Goal: Obtain resource: Download file/media

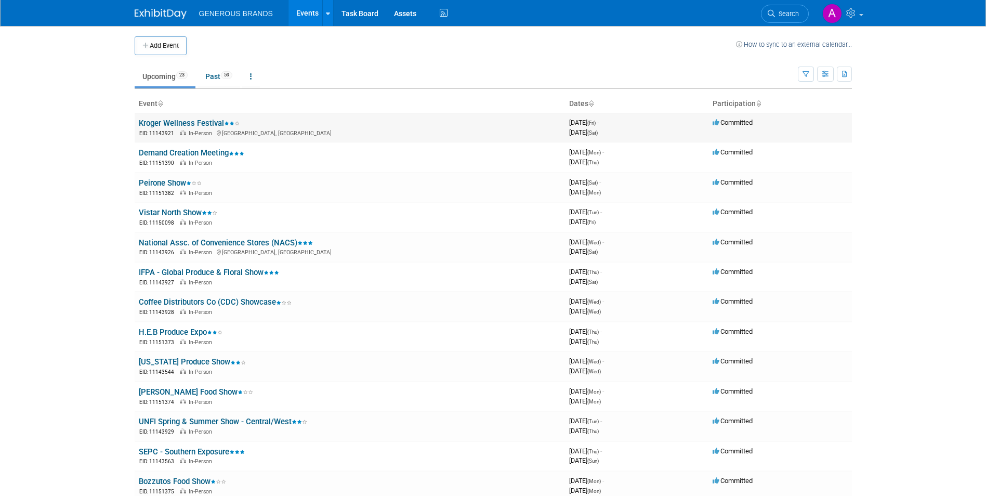
click at [185, 127] on link "Kroger Wellness Festival" at bounding box center [189, 122] width 101 height 9
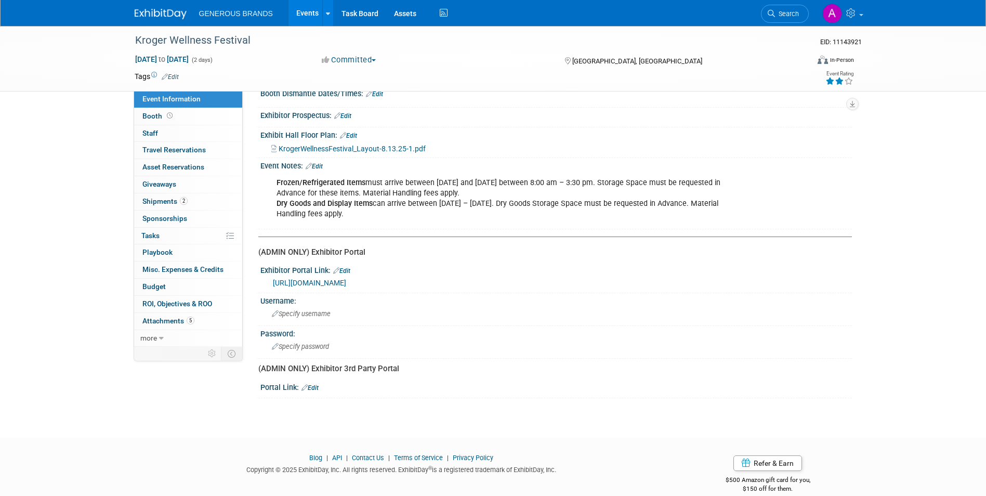
scroll to position [211, 0]
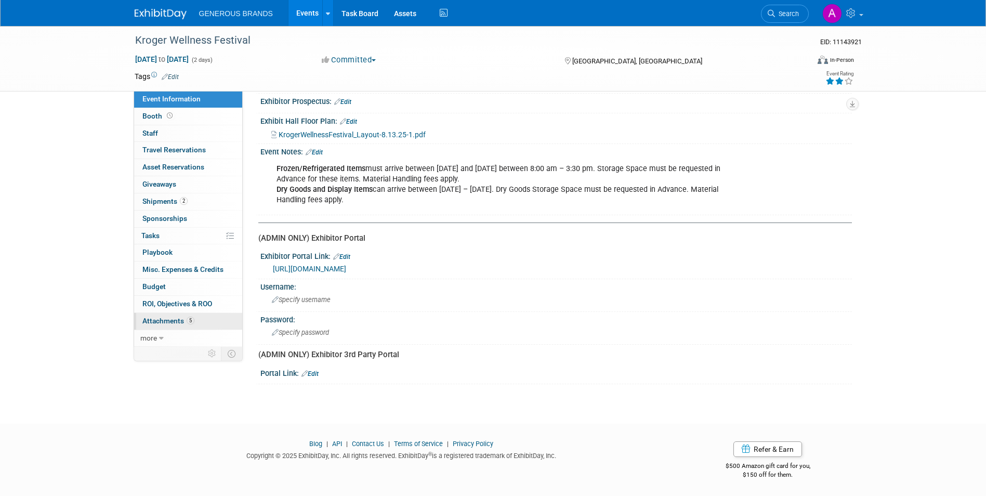
click at [174, 317] on span "Attachments 5" at bounding box center [168, 320] width 52 height 8
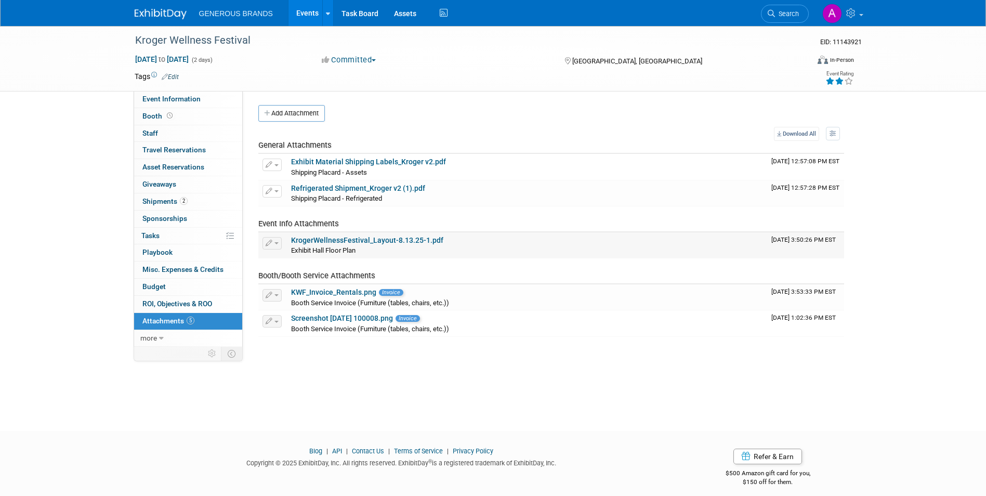
click at [384, 241] on link "KrogerWellnessFestival_Layout-8.13.25-1.pdf" at bounding box center [367, 240] width 152 height 8
click at [396, 162] on link "Exhibit Material Shipping Labels_Kroger v2.pdf" at bounding box center [368, 161] width 155 height 8
click at [188, 112] on link "Booth" at bounding box center [188, 116] width 108 height 17
